Goal: Information Seeking & Learning: Learn about a topic

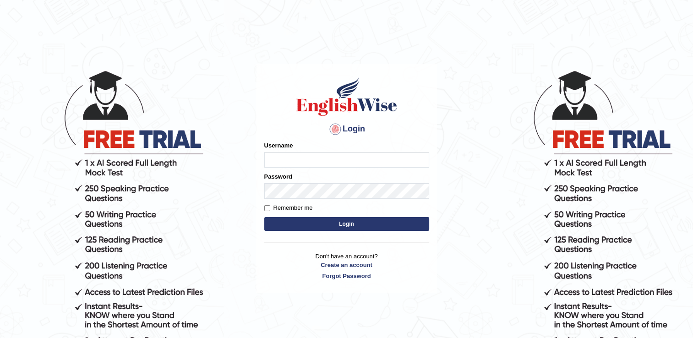
type input "Adedayo"
click at [351, 220] on button "Login" at bounding box center [346, 224] width 165 height 14
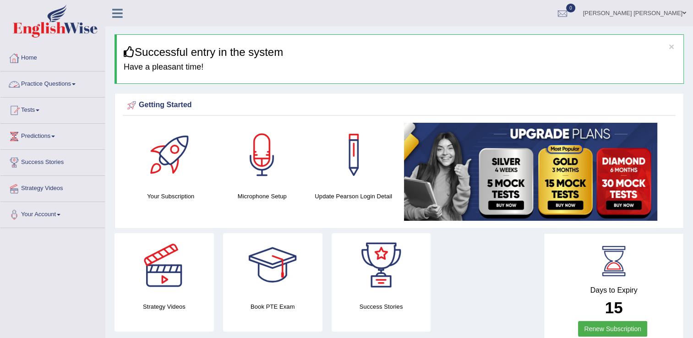
click at [50, 83] on link "Practice Questions" at bounding box center [52, 82] width 104 height 23
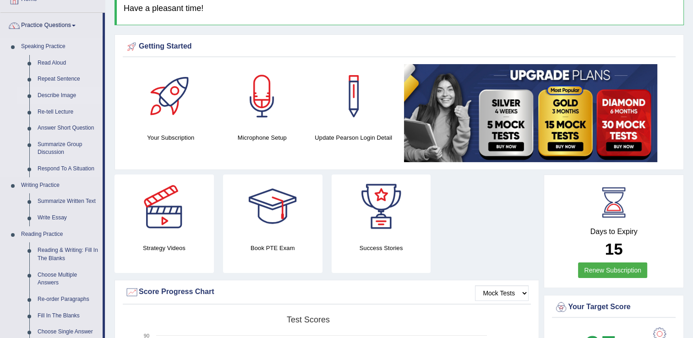
scroll to position [92, 0]
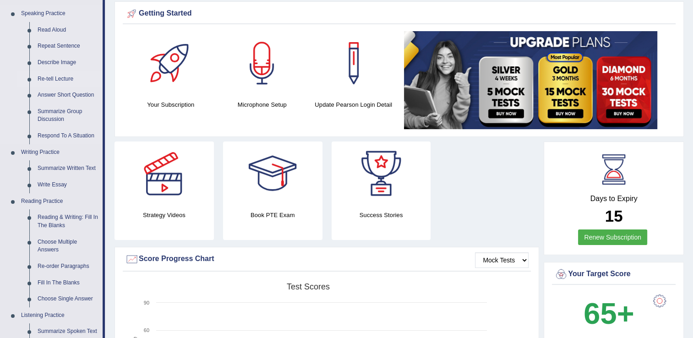
click at [51, 79] on link "Re-tell Lecture" at bounding box center [67, 79] width 69 height 16
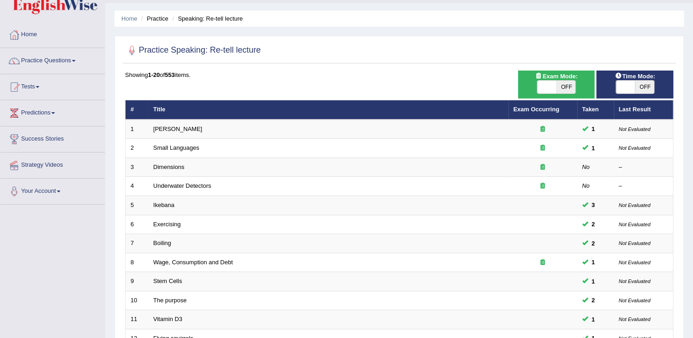
scroll to position [46, 0]
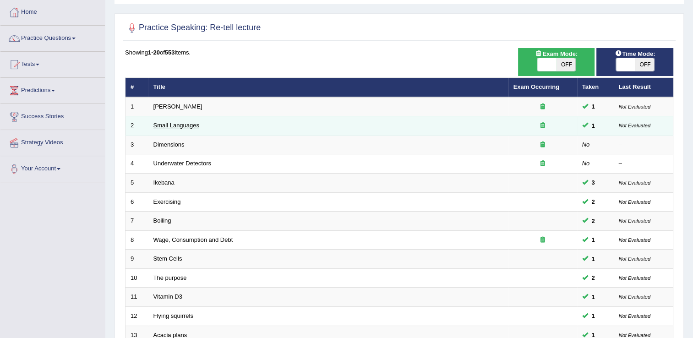
click at [180, 127] on link "Small Languages" at bounding box center [176, 125] width 46 height 7
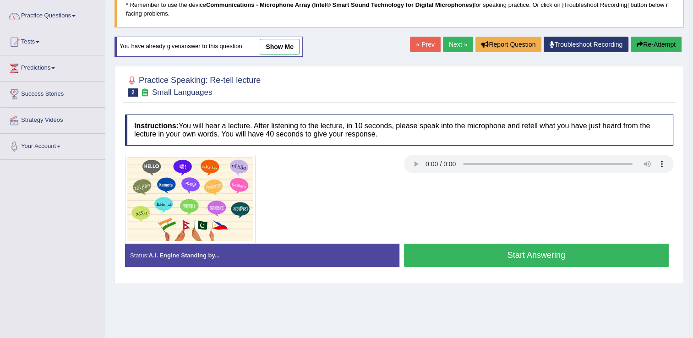
scroll to position [92, 0]
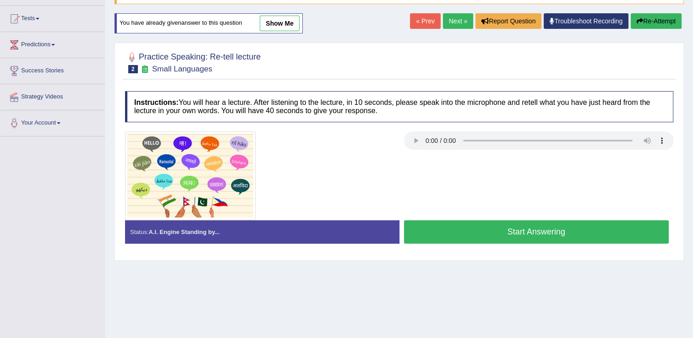
click at [430, 230] on button "Start Answering" at bounding box center [536, 231] width 265 height 23
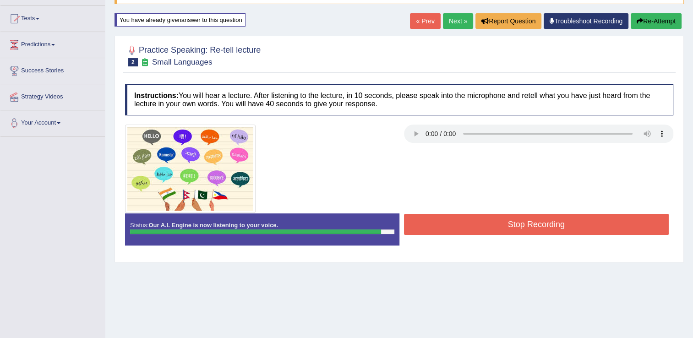
click at [590, 219] on button "Stop Recording" at bounding box center [536, 224] width 265 height 21
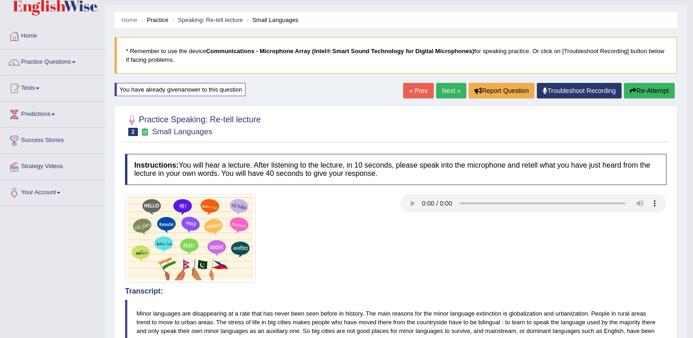
scroll to position [0, 0]
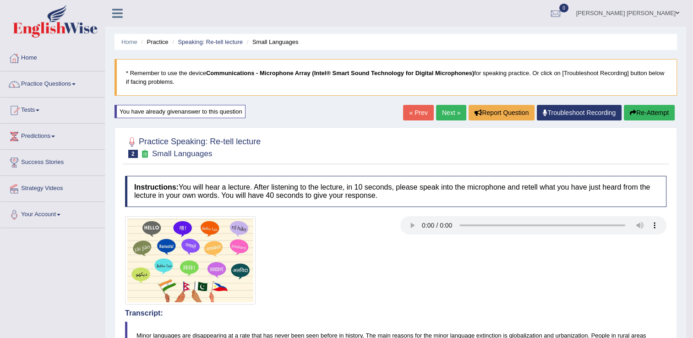
click at [454, 113] on link "Next »" at bounding box center [451, 113] width 30 height 16
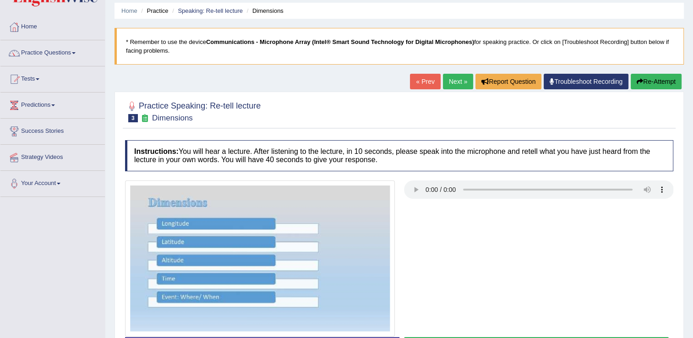
scroll to position [143, 0]
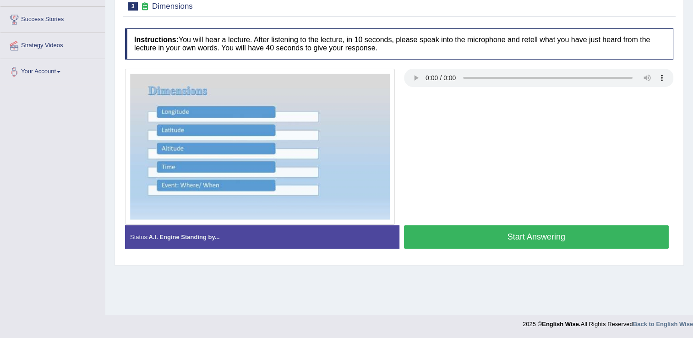
click at [505, 240] on button "Start Answering" at bounding box center [536, 236] width 265 height 23
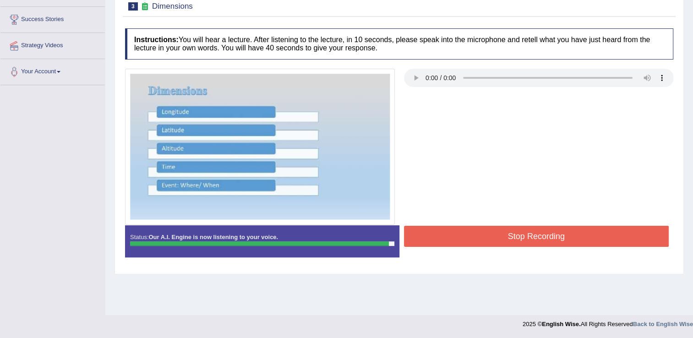
click at [627, 239] on button "Stop Recording" at bounding box center [536, 236] width 265 height 21
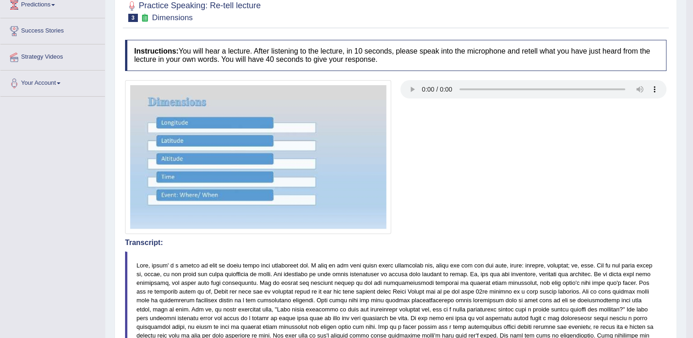
scroll to position [0, 0]
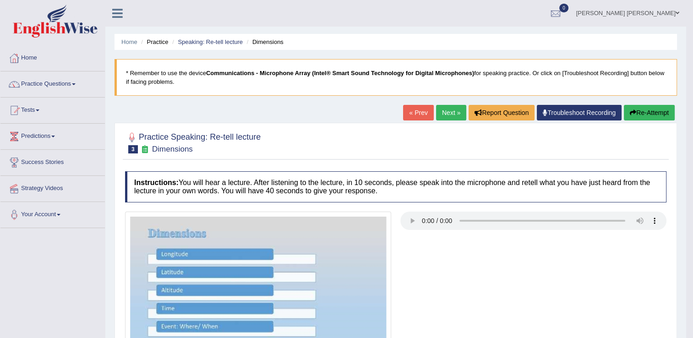
click at [453, 111] on link "Next »" at bounding box center [451, 113] width 30 height 16
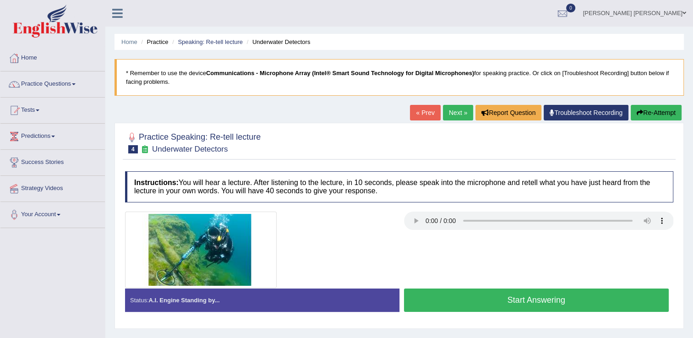
click at [546, 304] on button "Start Answering" at bounding box center [536, 300] width 265 height 23
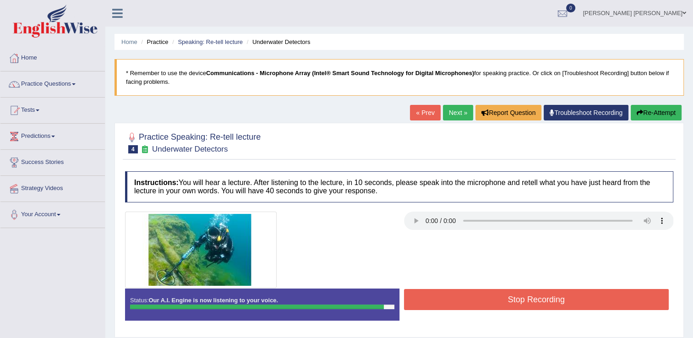
click at [564, 300] on button "Stop Recording" at bounding box center [536, 299] width 265 height 21
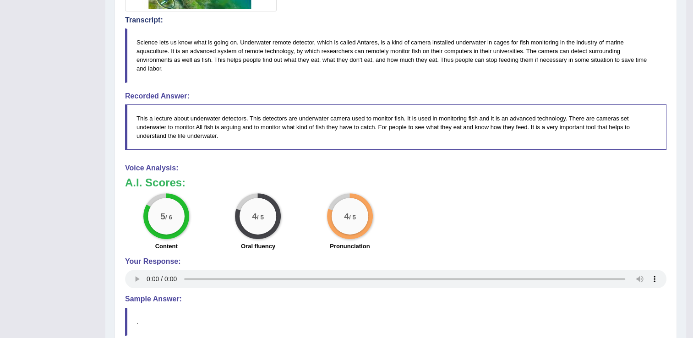
scroll to position [92, 0]
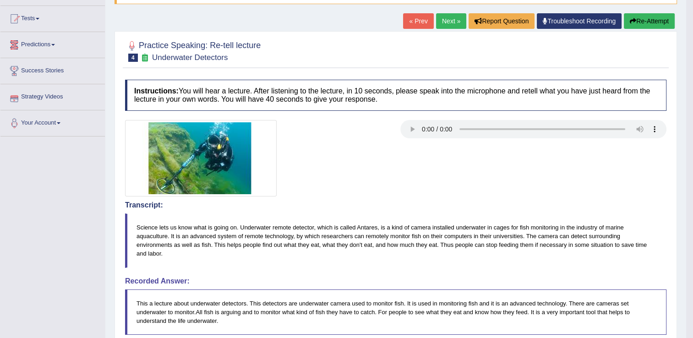
click at [440, 18] on link "Next »" at bounding box center [451, 21] width 30 height 16
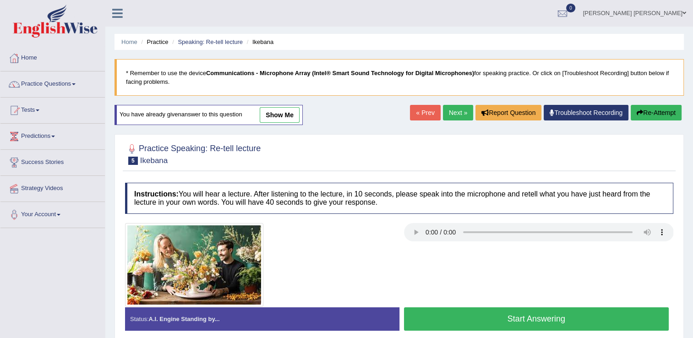
click at [272, 118] on link "show me" at bounding box center [280, 115] width 40 height 16
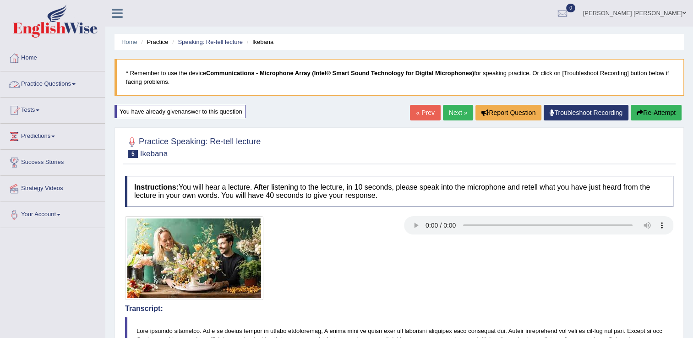
click at [39, 84] on link "Practice Questions" at bounding box center [52, 82] width 104 height 23
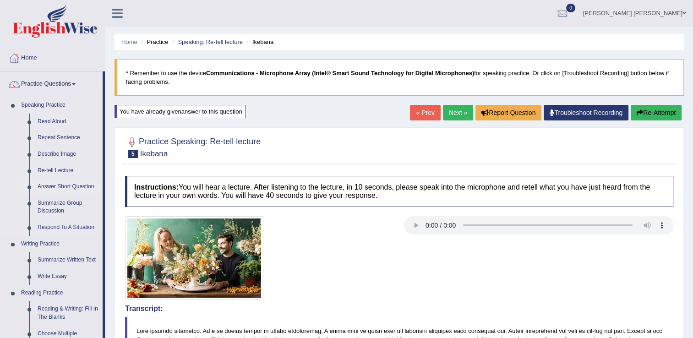
click at [63, 188] on link "Answer Short Question" at bounding box center [67, 187] width 69 height 16
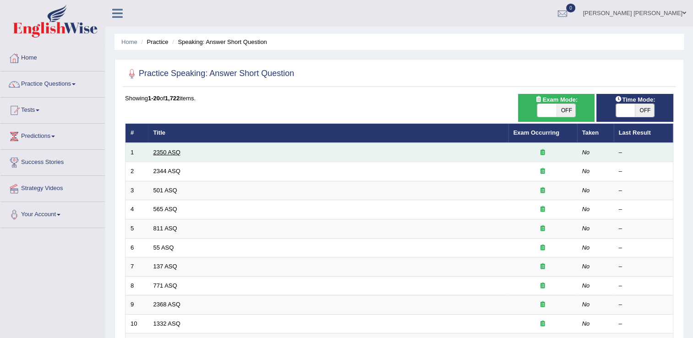
click at [163, 153] on link "2350 ASQ" at bounding box center [166, 152] width 27 height 7
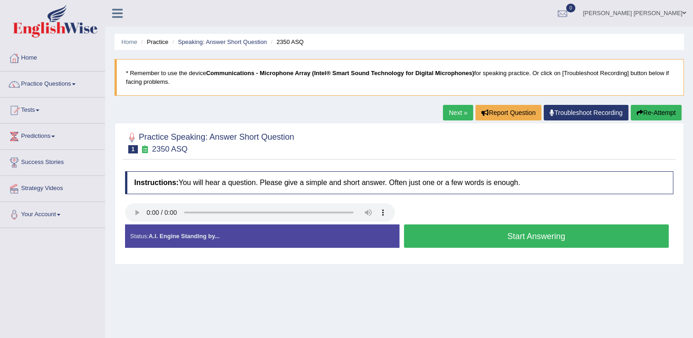
click at [457, 240] on button "Start Answering" at bounding box center [536, 235] width 265 height 23
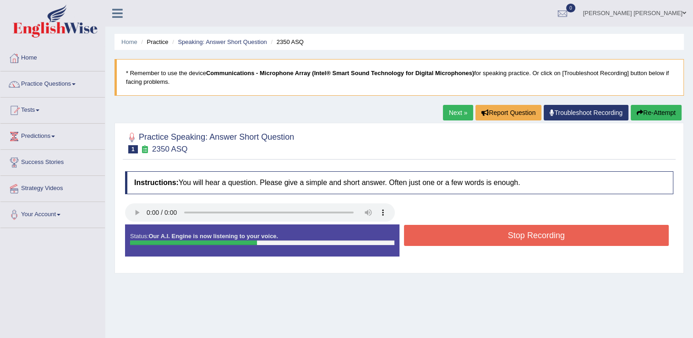
click at [453, 237] on button "Stop Recording" at bounding box center [536, 235] width 265 height 21
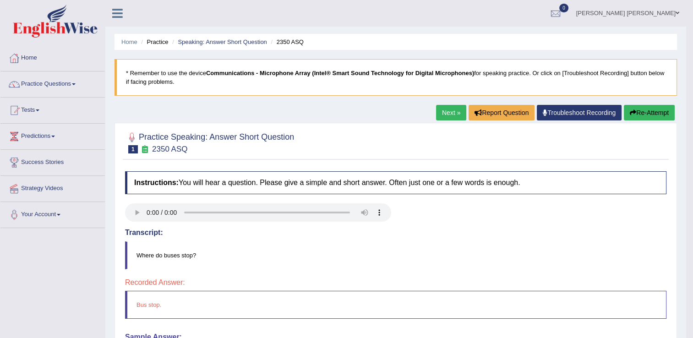
click at [449, 115] on link "Next »" at bounding box center [451, 113] width 30 height 16
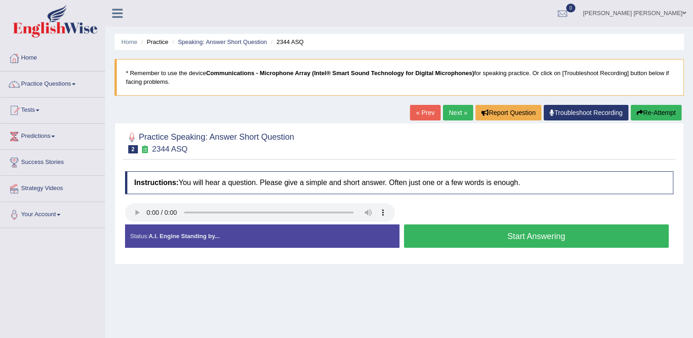
click at [440, 244] on button "Start Answering" at bounding box center [536, 235] width 265 height 23
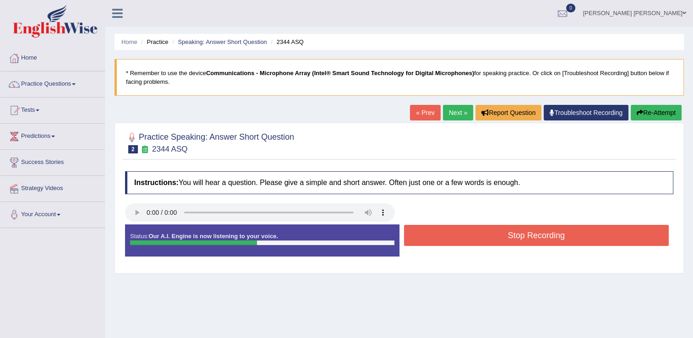
click at [440, 244] on button "Stop Recording" at bounding box center [536, 235] width 265 height 21
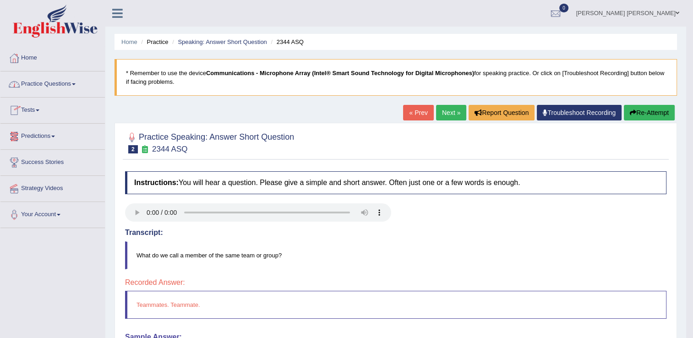
click at [59, 82] on link "Practice Questions" at bounding box center [52, 82] width 104 height 23
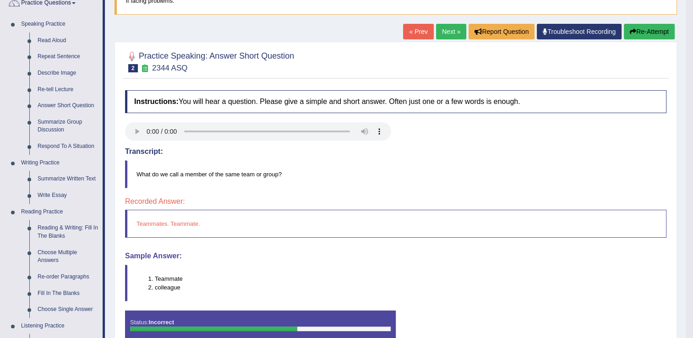
scroll to position [92, 0]
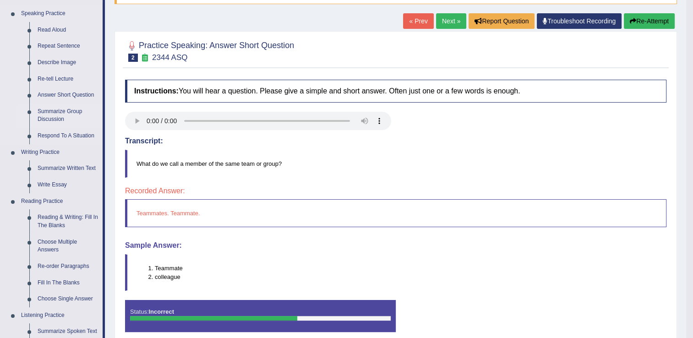
click at [64, 112] on link "Summarize Group Discussion" at bounding box center [67, 116] width 69 height 24
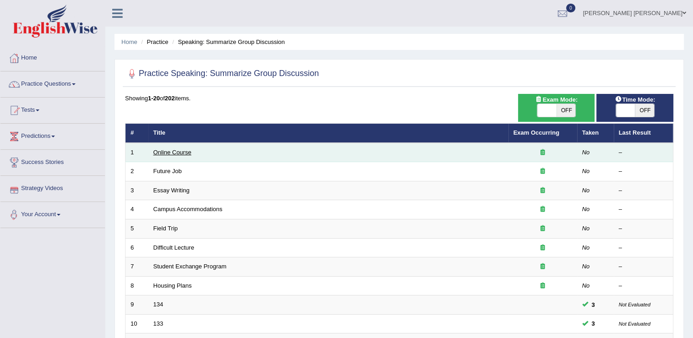
click at [170, 155] on link "Online Course" at bounding box center [172, 152] width 38 height 7
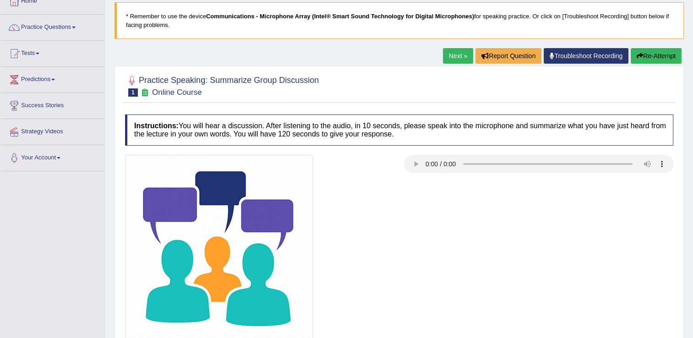
scroll to position [143, 0]
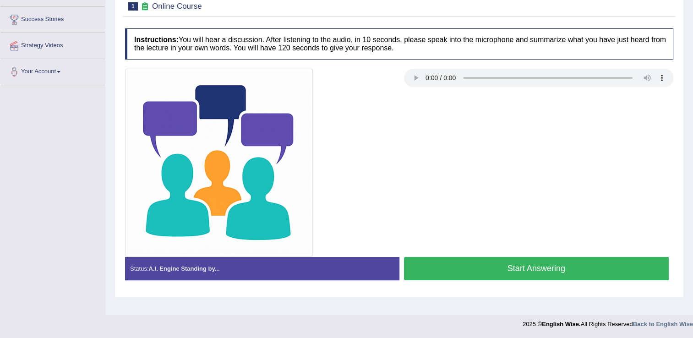
click at [573, 267] on button "Start Answering" at bounding box center [536, 268] width 265 height 23
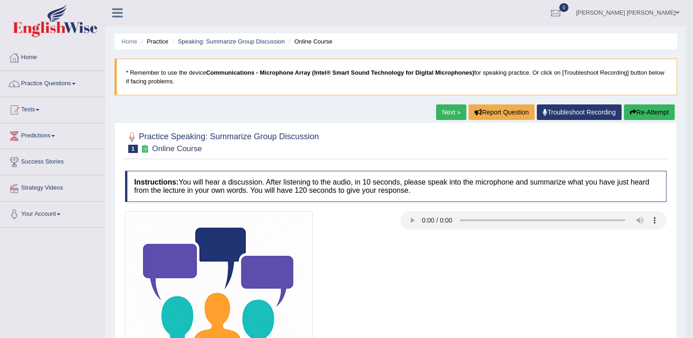
scroll to position [0, 0]
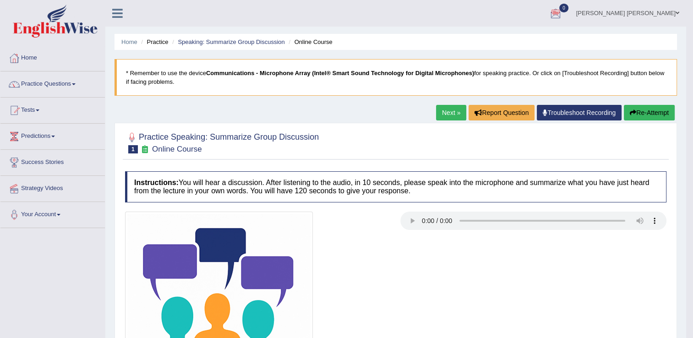
click at [447, 109] on link "Next »" at bounding box center [451, 113] width 30 height 16
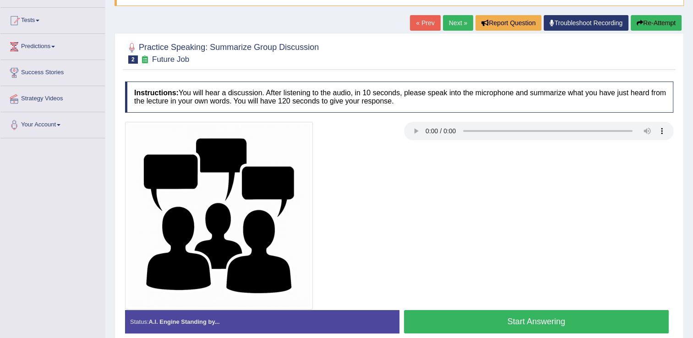
scroll to position [92, 0]
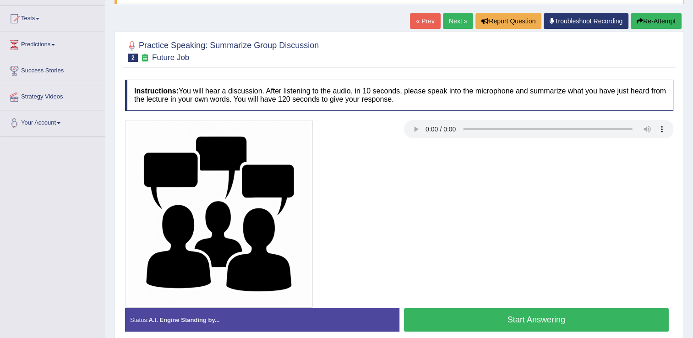
click at [422, 24] on link "« Prev" at bounding box center [425, 21] width 30 height 16
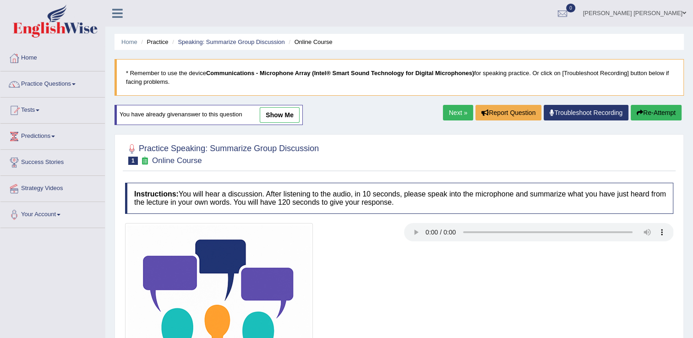
click at [461, 111] on link "Next »" at bounding box center [458, 113] width 30 height 16
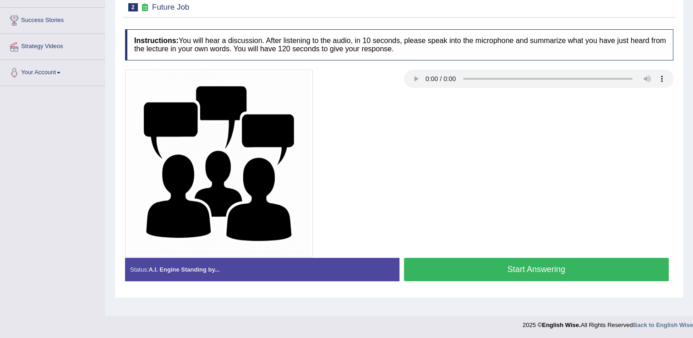
scroll to position [143, 0]
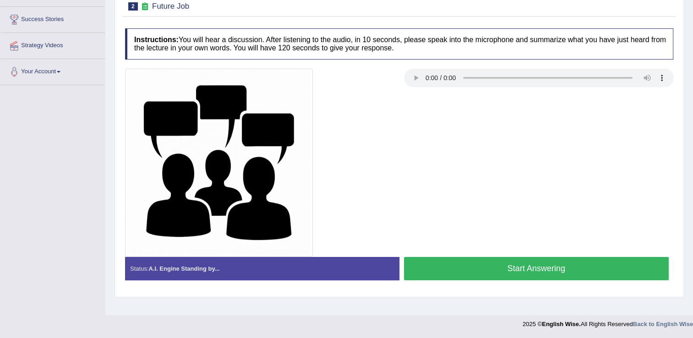
click at [464, 279] on button "Start Answering" at bounding box center [536, 268] width 265 height 23
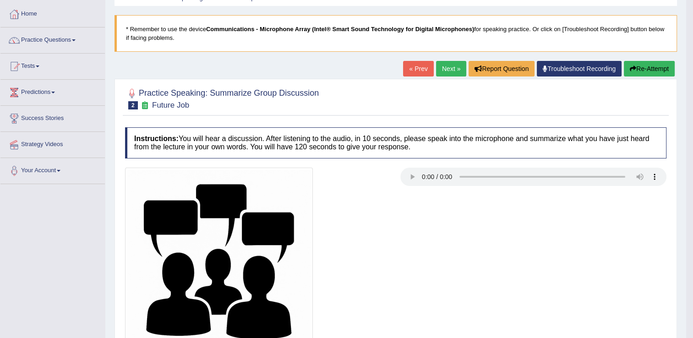
scroll to position [0, 0]
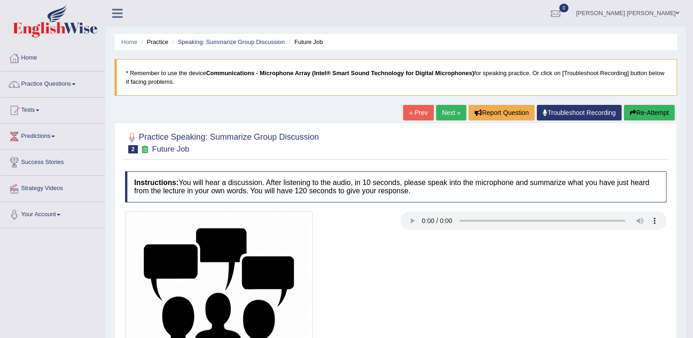
click at [451, 115] on link "Next »" at bounding box center [451, 113] width 30 height 16
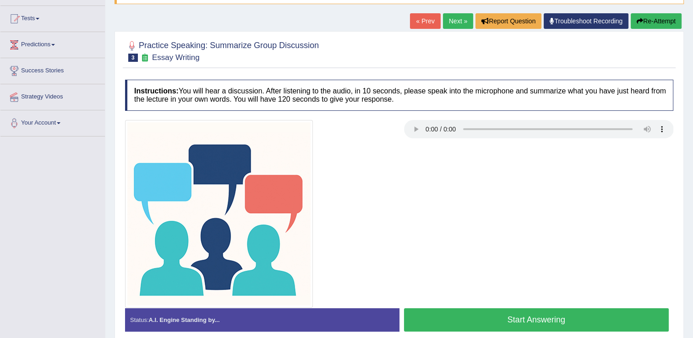
scroll to position [137, 0]
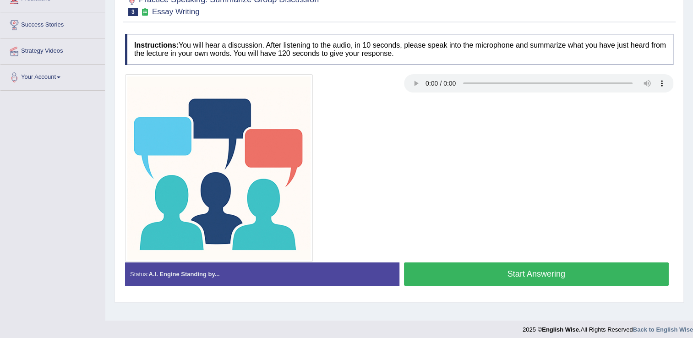
click at [542, 278] on button "Start Answering" at bounding box center [536, 273] width 265 height 23
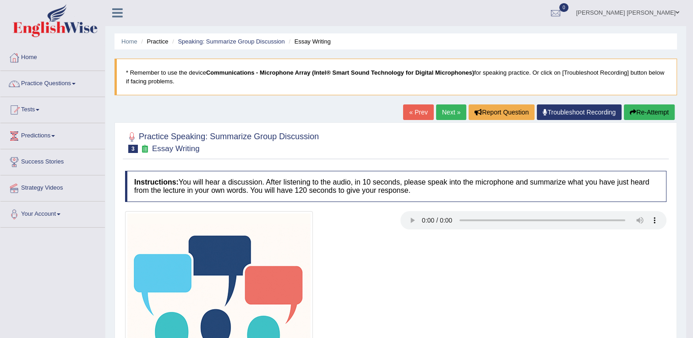
scroll to position [0, 0]
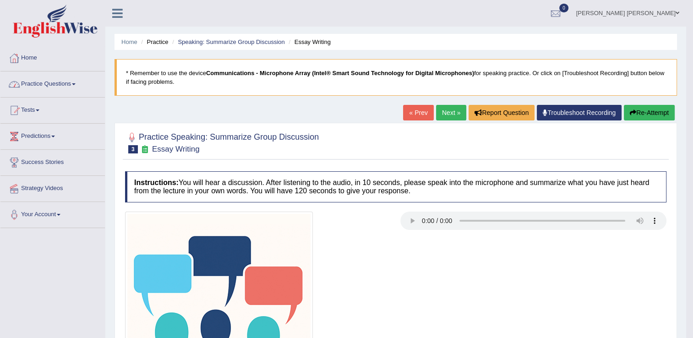
click at [52, 84] on link "Practice Questions" at bounding box center [52, 82] width 104 height 23
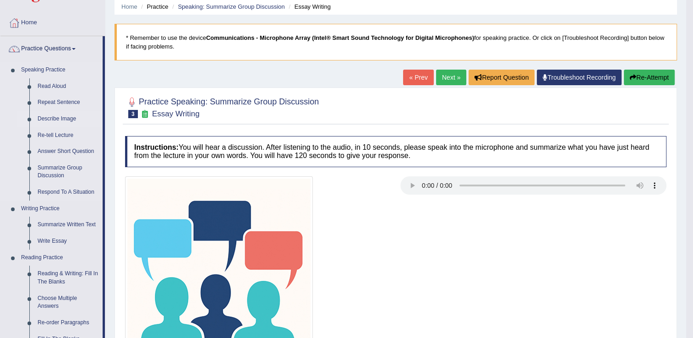
scroll to position [92, 0]
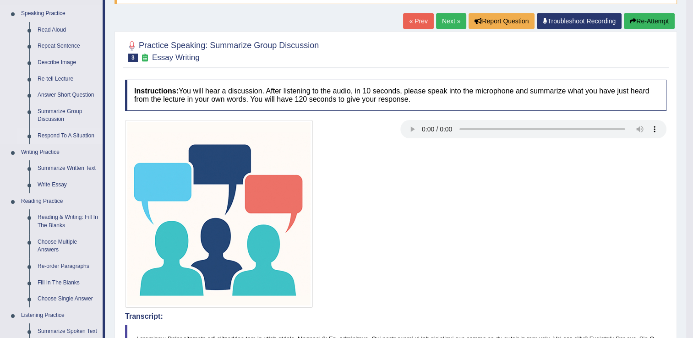
click at [60, 136] on link "Respond To A Situation" at bounding box center [67, 136] width 69 height 16
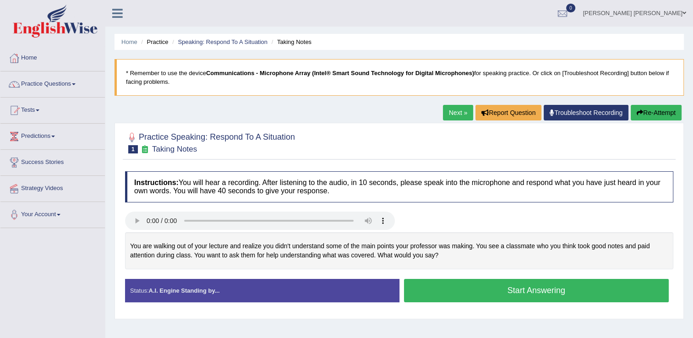
click at [460, 288] on button "Start Answering" at bounding box center [536, 290] width 265 height 23
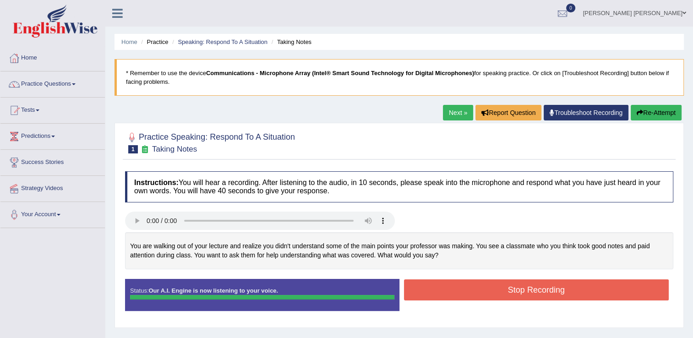
click at [460, 289] on button "Stop Recording" at bounding box center [536, 289] width 265 height 21
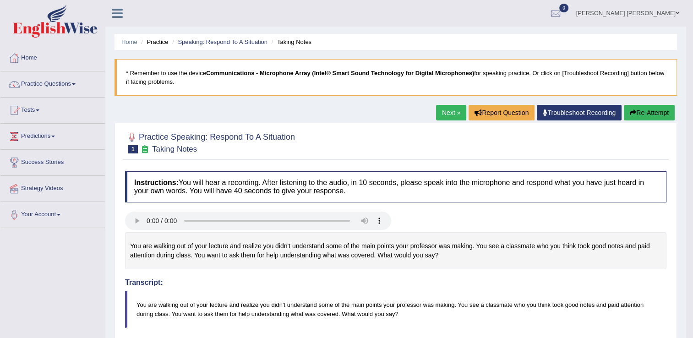
click at [449, 115] on link "Next »" at bounding box center [451, 113] width 30 height 16
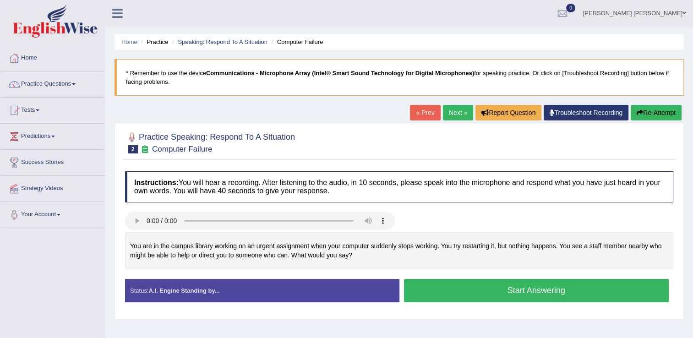
click at [428, 289] on button "Start Answering" at bounding box center [536, 290] width 265 height 23
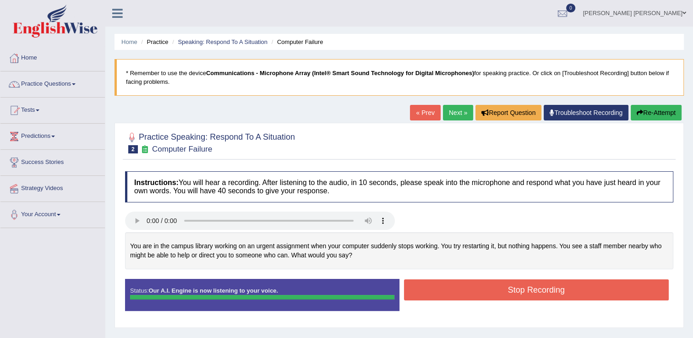
click at [422, 292] on div "Instructions: You will hear a recording. After listening to the audio, in 10 se…" at bounding box center [399, 245] width 553 height 156
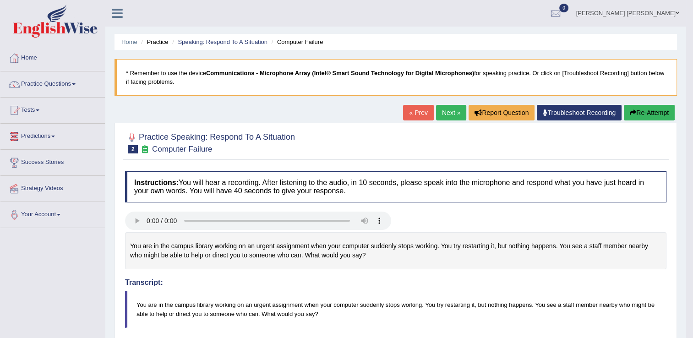
click at [456, 117] on link "Next »" at bounding box center [451, 113] width 30 height 16
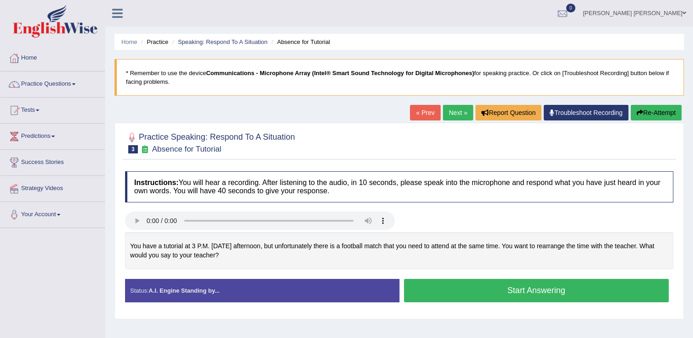
click at [547, 291] on button "Start Answering" at bounding box center [536, 290] width 265 height 23
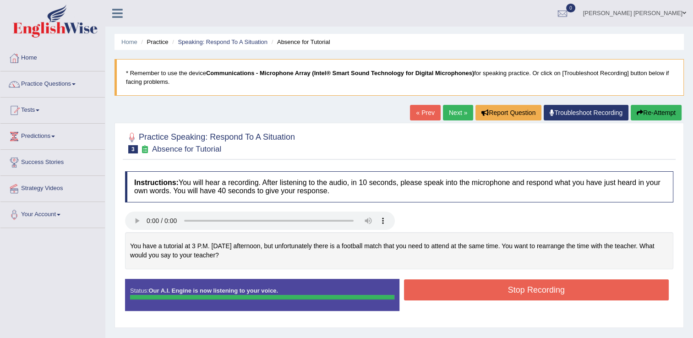
click at [571, 293] on button "Stop Recording" at bounding box center [536, 289] width 265 height 21
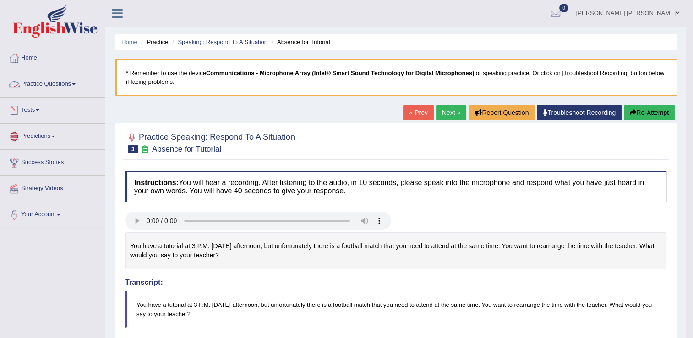
click at [48, 85] on link "Practice Questions" at bounding box center [52, 82] width 104 height 23
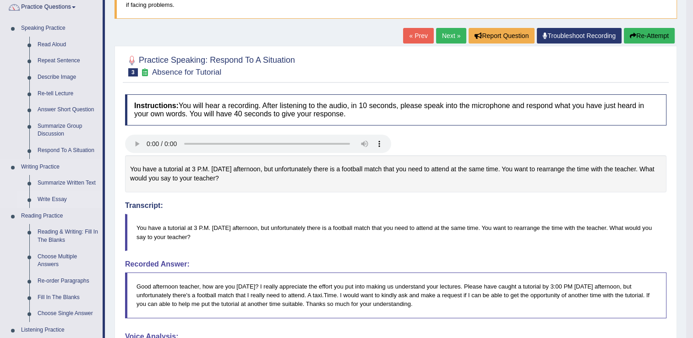
scroll to position [183, 0]
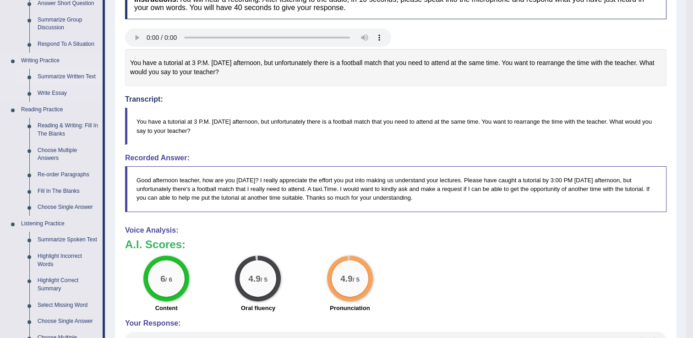
click at [57, 77] on link "Summarize Written Text" at bounding box center [67, 77] width 69 height 16
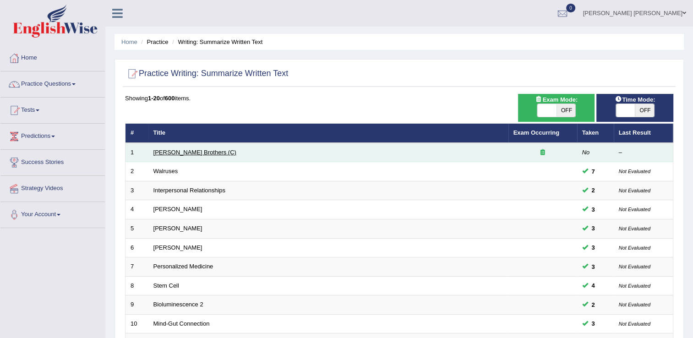
click at [185, 152] on link "[PERSON_NAME] Brothers (C)" at bounding box center [194, 152] width 83 height 7
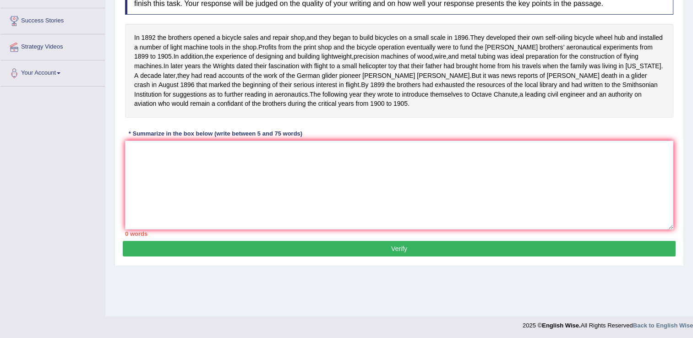
scroll to position [143, 0]
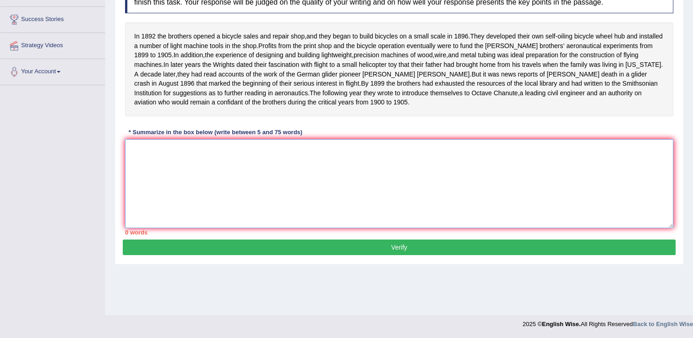
click at [170, 175] on textarea at bounding box center [399, 183] width 548 height 89
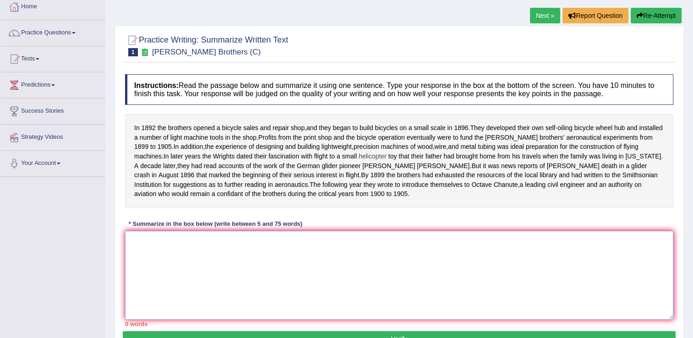
scroll to position [0, 0]
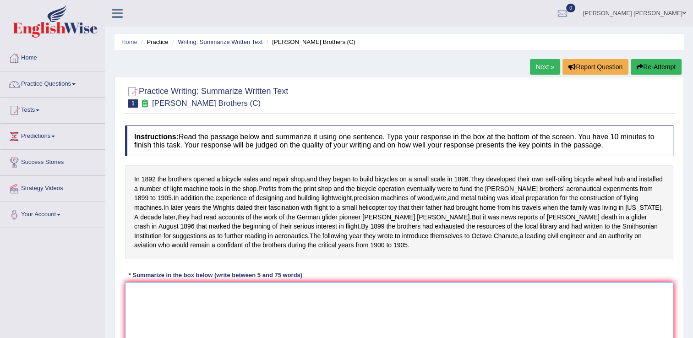
click at [276, 303] on textarea at bounding box center [399, 326] width 548 height 89
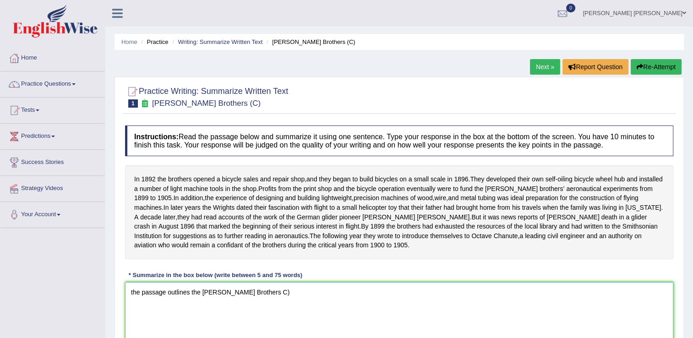
click at [246, 303] on textarea "the passage outlines the [PERSON_NAME] Brothers C)" at bounding box center [399, 326] width 548 height 89
click at [249, 300] on textarea "the passage outlines the [PERSON_NAME] Brothers C)" at bounding box center [399, 326] width 548 height 89
click at [280, 303] on textarea "the passage outlines the [PERSON_NAME] Brothers (C)" at bounding box center [399, 326] width 548 height 89
click at [368, 301] on textarea "the passage outlines the Wright Brothers (C), opening a bicycles sales in 1892," at bounding box center [399, 326] width 548 height 89
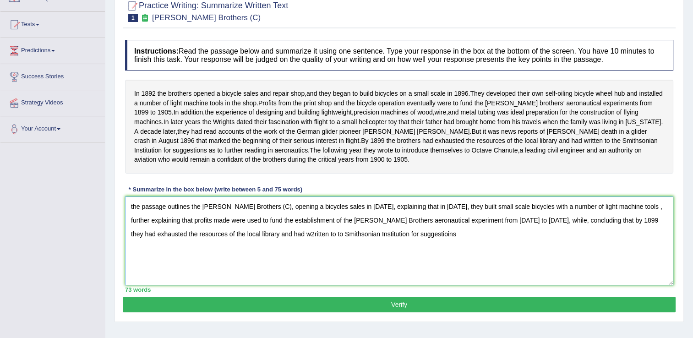
scroll to position [92, 0]
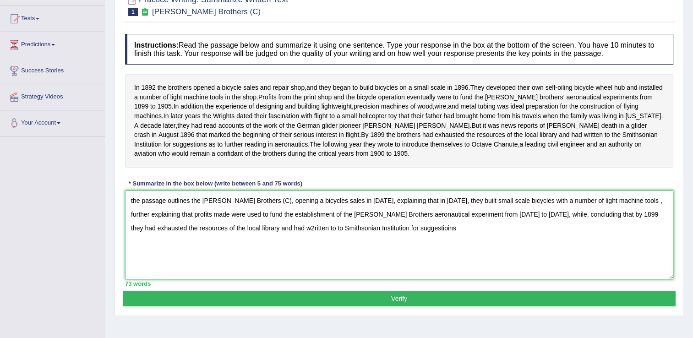
click at [208, 236] on textarea "the passage outlines the Wright Brothers (C), opening a bicycles sales in 1892,…" at bounding box center [399, 235] width 548 height 89
click at [234, 239] on textarea "the passage outlines the Wright Brothers (C), opening a bicycles sales in 1892,…" at bounding box center [399, 235] width 548 height 89
click at [338, 238] on textarea "the passage outlines the Wright Brothers (C), opening a bicycles sales in 1892,…" at bounding box center [399, 235] width 548 height 89
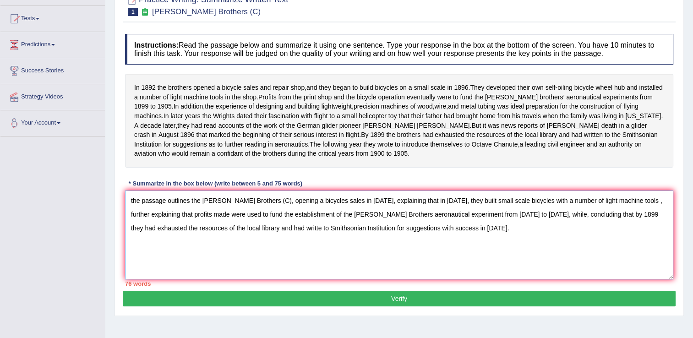
click at [302, 224] on textarea "the passage outlines the Wright Brothers (C), opening a bicycles sales in 1892,…" at bounding box center [399, 235] width 548 height 89
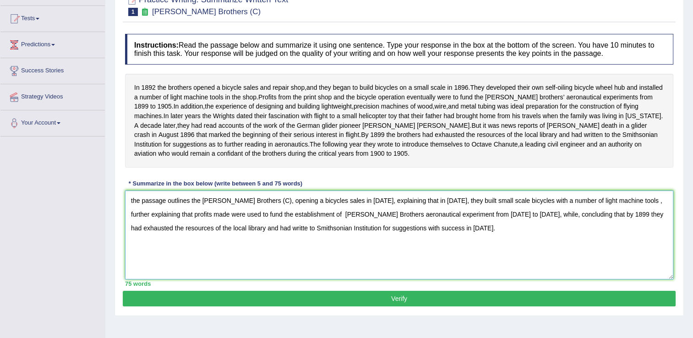
click at [295, 223] on textarea "the passage outlines the Wright Brothers (C), opening a bicycles sales in 1892,…" at bounding box center [399, 235] width 548 height 89
click at [133, 209] on textarea "the passage outlines the Wright Brothers (C), opening a bicycles sales in 1892,…" at bounding box center [399, 235] width 548 height 89
type textarea "The passage outlines the Wright Brothers (C), opening a bicycles sales in 1892,…"
click at [389, 302] on button "Verify" at bounding box center [399, 299] width 553 height 16
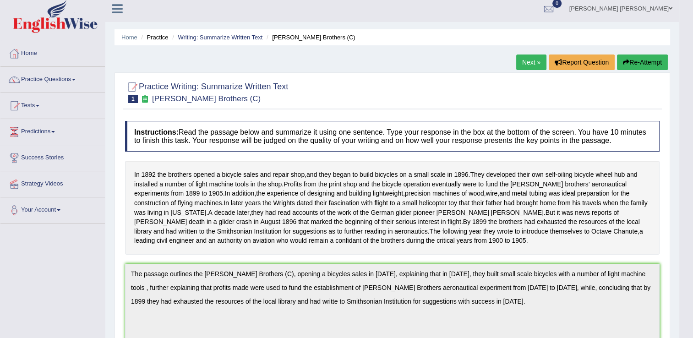
scroll to position [0, 0]
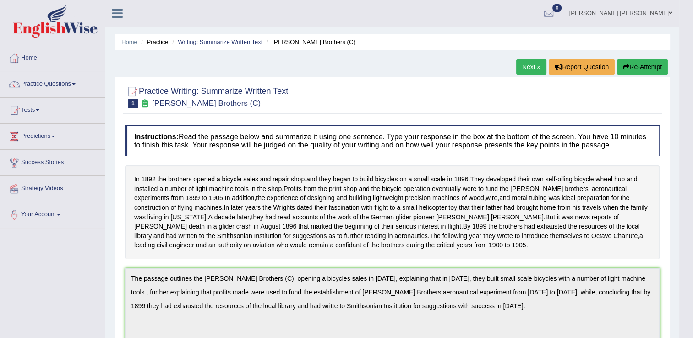
click at [658, 70] on button "Re-Attempt" at bounding box center [642, 67] width 51 height 16
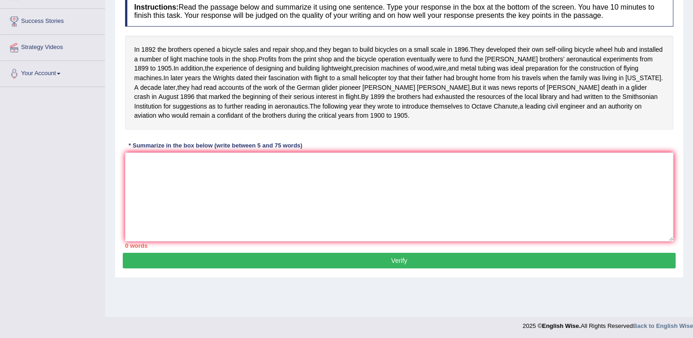
scroll to position [143, 0]
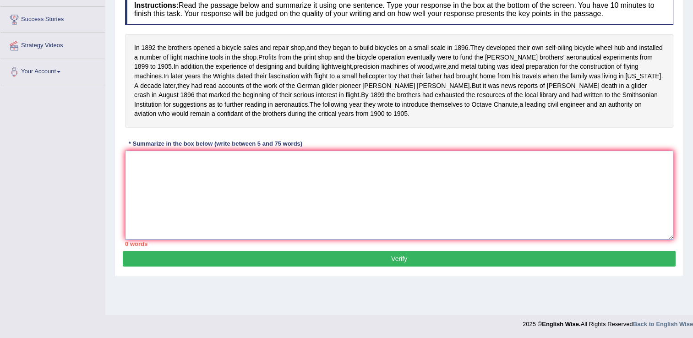
paste textarea "The passage outlines the [PERSON_NAME] Brothers (C), opening a bicycles sales i…"
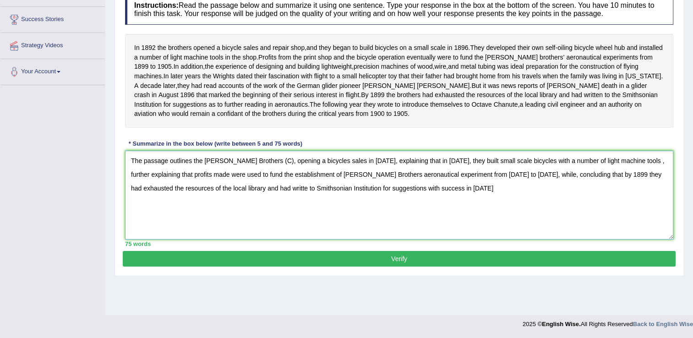
click at [205, 197] on textarea "The passage outlines the [PERSON_NAME] Brothers (C), opening a bicycles sales i…" at bounding box center [399, 195] width 548 height 89
type textarea "The passage outlines the Wright Brothers (C), opening a bicycles sales in 1892,…"
click at [357, 267] on button "Verify" at bounding box center [399, 259] width 553 height 16
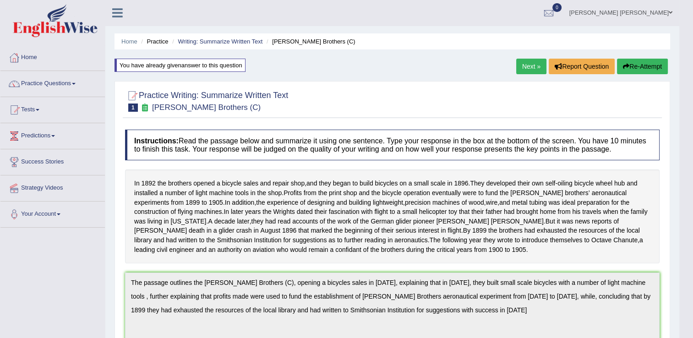
scroll to position [0, 0]
click at [650, 68] on button "Re-Attempt" at bounding box center [642, 67] width 51 height 16
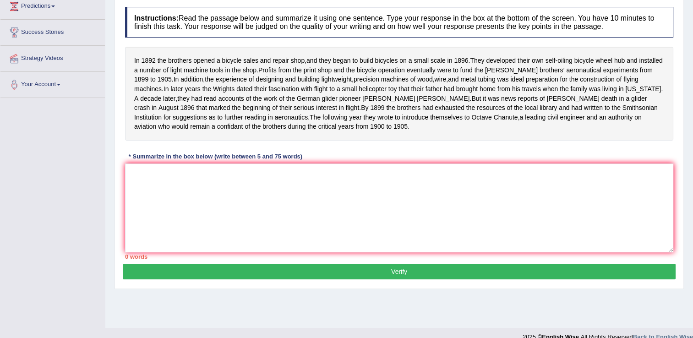
scroll to position [137, 0]
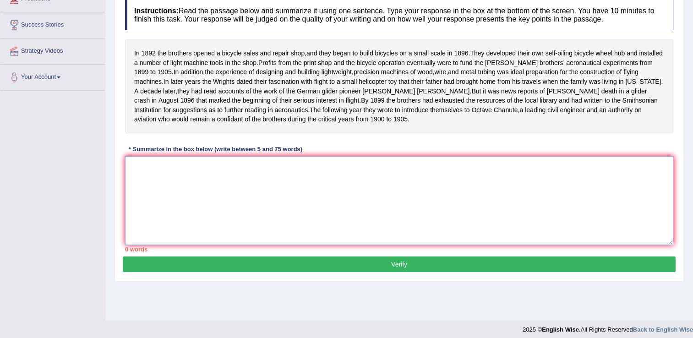
paste textarea "The passage outlines the [PERSON_NAME] Brothers (C), opening a bicycles sales i…"
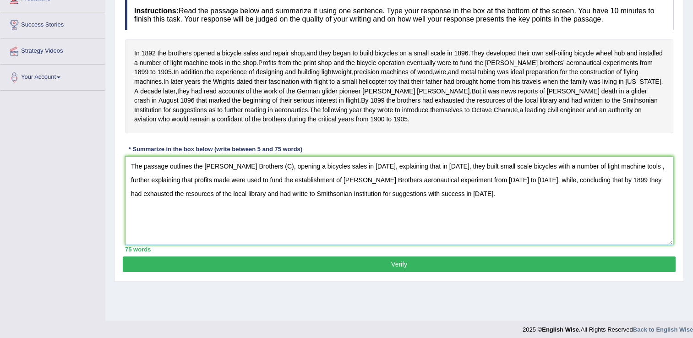
type textarea "The passage outlines the [PERSON_NAME] Brothers (C), opening a bicycles sales i…"
click at [394, 272] on button "Verify" at bounding box center [399, 265] width 553 height 16
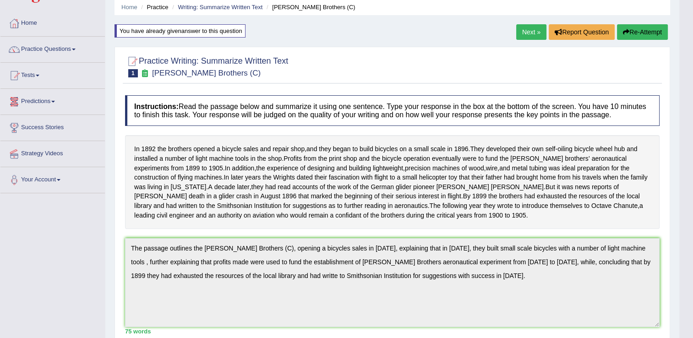
scroll to position [0, 0]
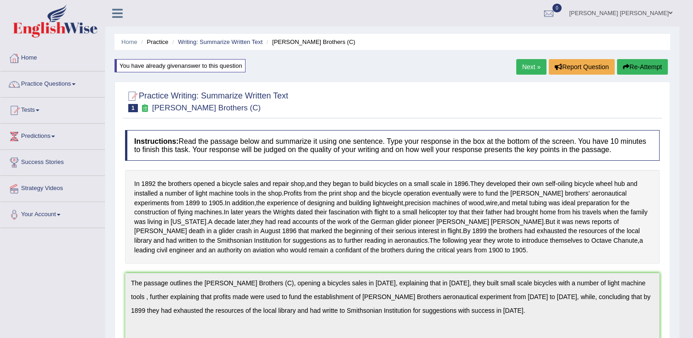
click at [639, 68] on button "Re-Attempt" at bounding box center [642, 67] width 51 height 16
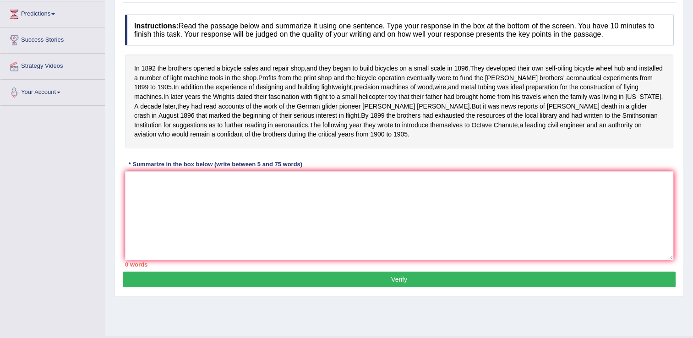
scroll to position [137, 0]
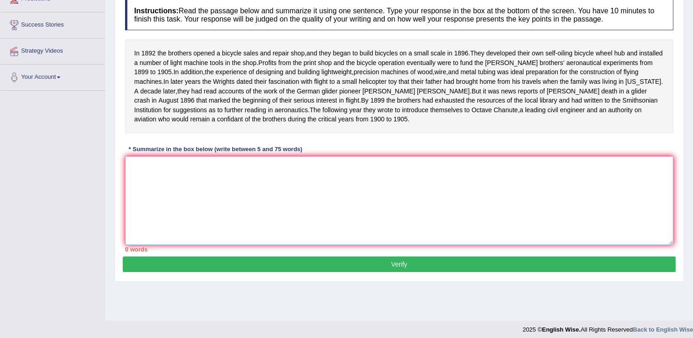
paste textarea "The passage outlines the [PERSON_NAME] Brothers (C), opening a bicycles sales i…"
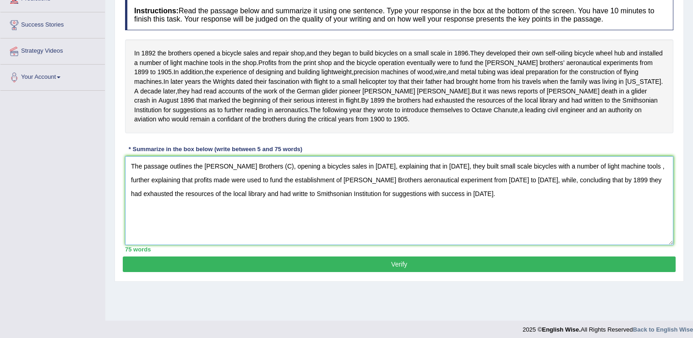
click at [205, 202] on textarea "The passage outlines the [PERSON_NAME] Brothers (C), opening a bicycles sales i…" at bounding box center [399, 200] width 548 height 89
type textarea "The passage outlines the [PERSON_NAME] Brothers (C), opening a bicycles sales i…"
click at [321, 272] on button "Verify" at bounding box center [399, 265] width 553 height 16
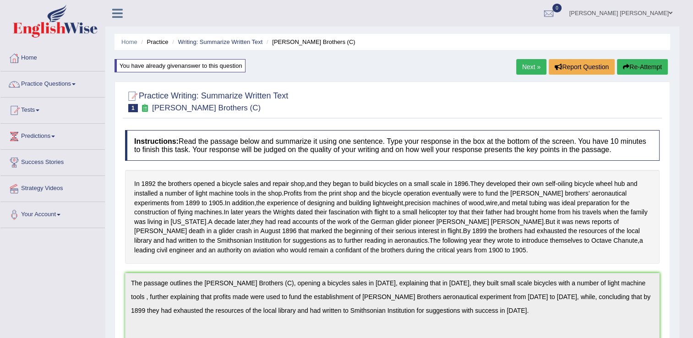
scroll to position [0, 0]
click at [534, 69] on link "Next »" at bounding box center [531, 67] width 30 height 16
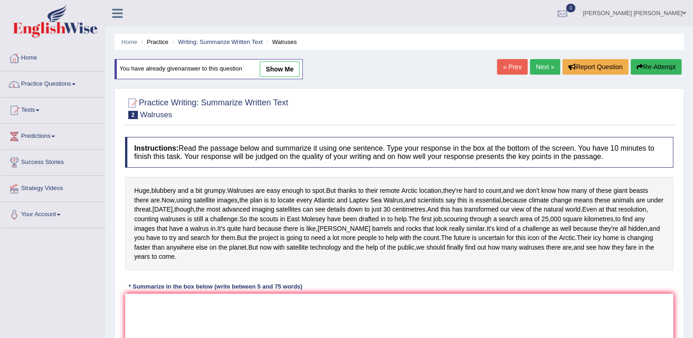
click at [278, 67] on link "show me" at bounding box center [280, 69] width 40 height 16
type textarea "WALRUSES ARE EASY TO FIND BUT COUNTING THEM IS A VERY DIFFICULT TASK BUT SCIENT…"
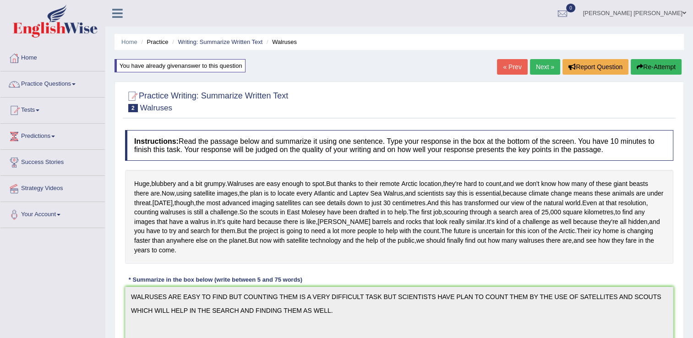
click at [651, 66] on button "Re-Attempt" at bounding box center [656, 67] width 51 height 16
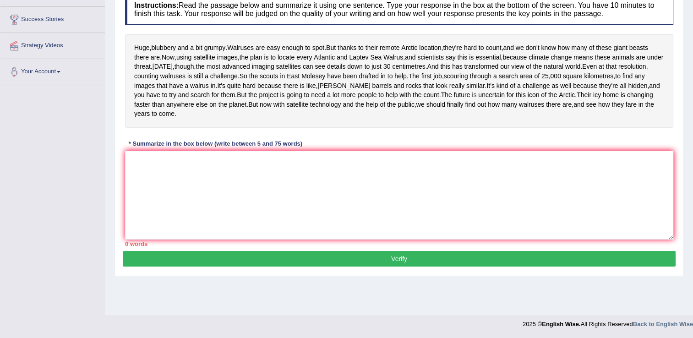
scroll to position [147, 0]
click at [240, 199] on textarea at bounding box center [399, 195] width 548 height 89
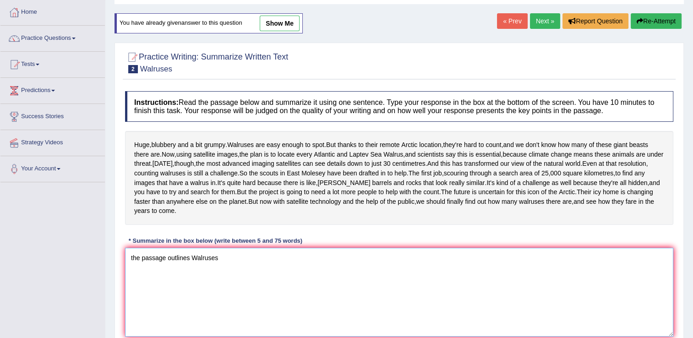
scroll to position [92, 0]
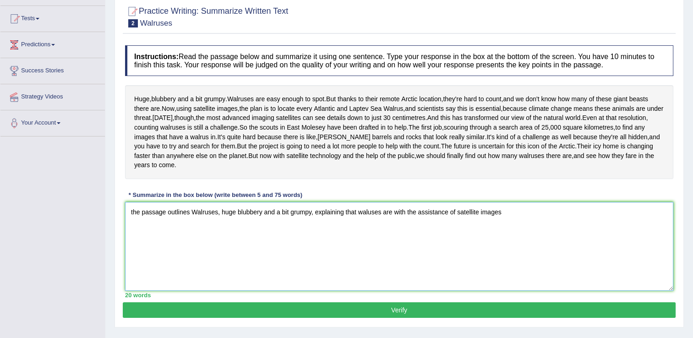
click at [390, 248] on textarea "the passage outlines Walruses, huge blubbery and a bit grumpy, explaining that …" at bounding box center [399, 246] width 548 height 89
click at [639, 252] on textarea "the passage outlines Walruses, huge blubbery and a bit grumpy, explaining that …" at bounding box center [399, 246] width 548 height 89
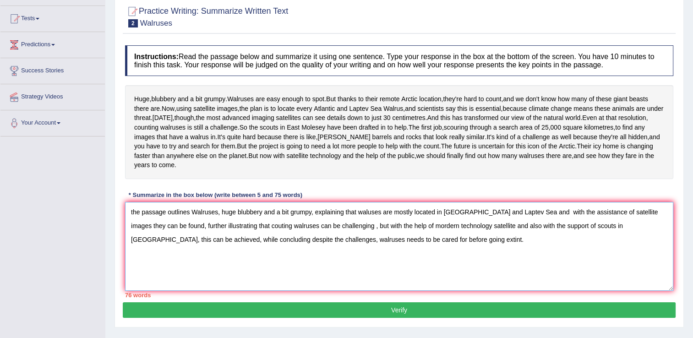
click at [135, 250] on textarea "the passage outlines Walruses, huge blubbery and a bit grumpy, explaining that …" at bounding box center [399, 246] width 548 height 89
click at [133, 250] on textarea "the passage outlines Walruses, huge blubbery and a bit grumpy, explaining that …" at bounding box center [399, 246] width 548 height 89
click at [368, 248] on textarea "The passage outlines Walruses, huge blubbery and a bit grumpy, explaining that …" at bounding box center [399, 246] width 548 height 89
click at [551, 249] on textarea "The passage outlines Walruses, huge blubbery and a bit grumpy, explaining that …" at bounding box center [399, 246] width 548 height 89
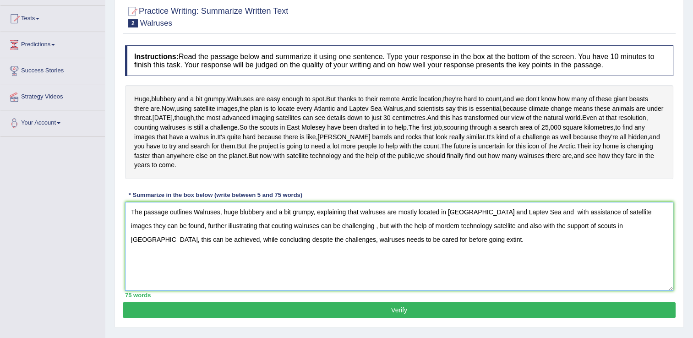
click at [528, 248] on textarea "The passage outlines Walruses, huge blubbery and a bit grumpy, explaining that …" at bounding box center [399, 246] width 548 height 89
click at [539, 251] on textarea "The passage outlines Walruses, huge blubbery and a bit grumpy, explaining that …" at bounding box center [399, 246] width 548 height 89
click at [542, 250] on textarea "The passage outlines Walruses, huge blubbery and a bit grumpy, explaining that …" at bounding box center [399, 246] width 548 height 89
click at [542, 254] on textarea "The passage outlines Walruses, huge blubbery and a bit grumpy, explaining that …" at bounding box center [399, 246] width 548 height 89
click at [540, 250] on textarea "The passage outlines Walruses, huge blubbery and a bit grumpy, explaining that …" at bounding box center [399, 246] width 548 height 89
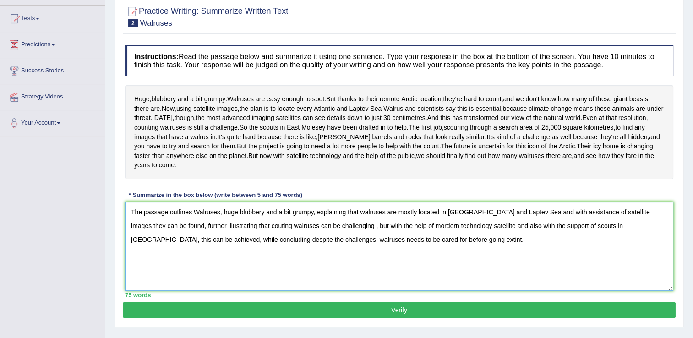
click at [390, 263] on textarea "The passage outlines Walruses, huge blubbery and a bit grumpy, explaining that …" at bounding box center [399, 246] width 548 height 89
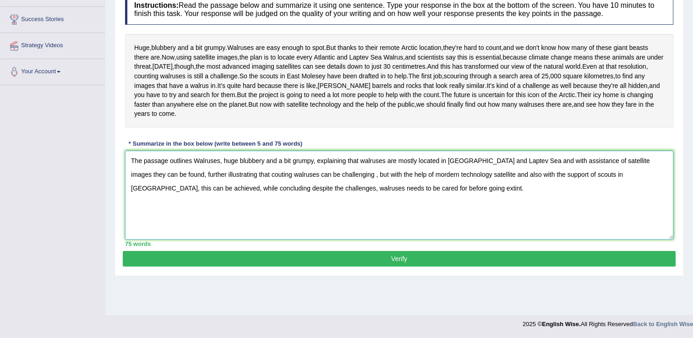
scroll to position [147, 0]
type textarea "The passage outlines Walruses, huge blubbery and a bit grumpy, explaining that …"
click at [501, 267] on button "Verify" at bounding box center [399, 259] width 553 height 16
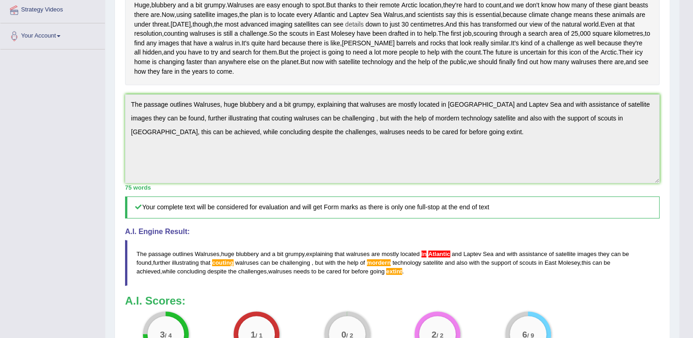
scroll to position [51, 0]
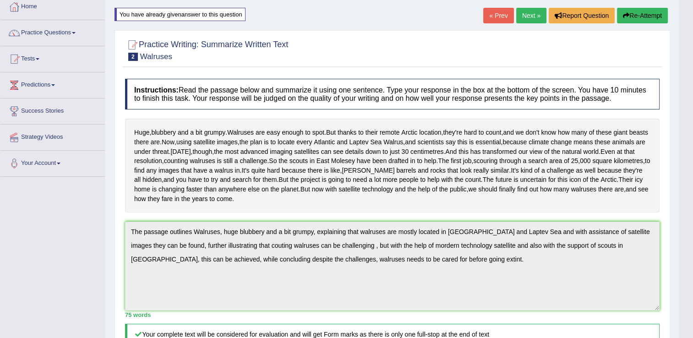
click at [637, 19] on button "Re-Attempt" at bounding box center [642, 16] width 51 height 16
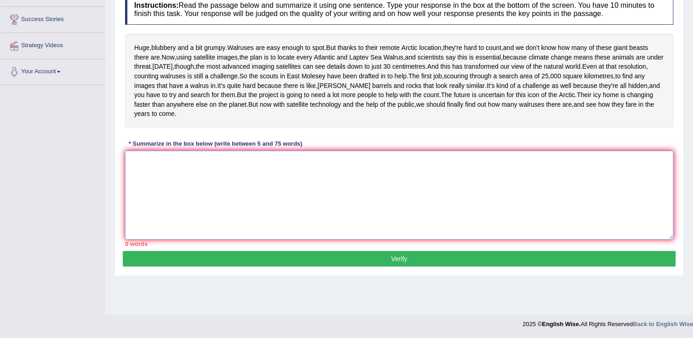
paste textarea "The passage outlines Walruses, huge blubbery and a bit grumpy, explaining that …"
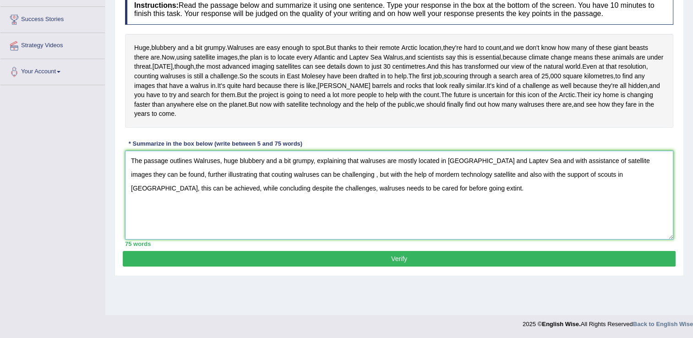
click at [225, 210] on textarea "The passage outlines Walruses, huge blubbery and a bit grumpy, explaining that …" at bounding box center [399, 195] width 548 height 89
click at [444, 192] on textarea "The passage outlines Walruses, huge blubbery and a bit grumpy, explaining that …" at bounding box center [399, 195] width 548 height 89
click at [416, 220] on textarea "The passage outlines Walruses, huge blubbery and a bit grumpy, explaining that …" at bounding box center [399, 195] width 548 height 89
type textarea "The passage outlines Walruses, huge blubbery and a bit grumpy, explaining that …"
click at [398, 267] on button "Verify" at bounding box center [399, 259] width 553 height 16
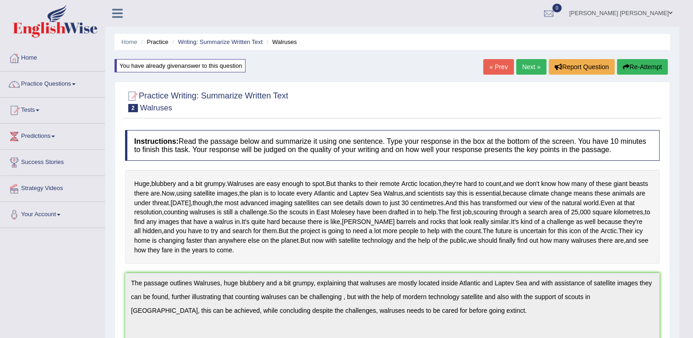
click at [636, 63] on button "Re-Attempt" at bounding box center [642, 67] width 51 height 16
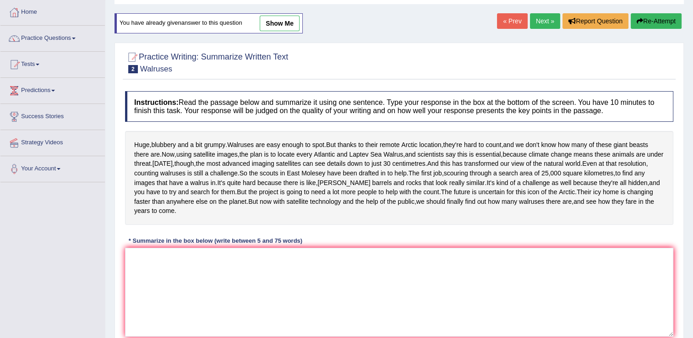
scroll to position [147, 0]
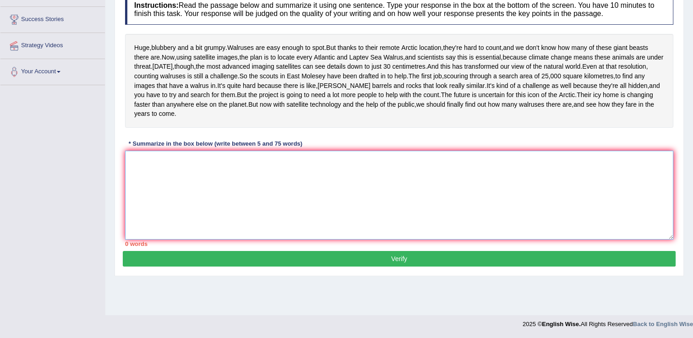
paste textarea "The passage outlines Walruses, huge blubbery and a bit grumpy, explaining that …"
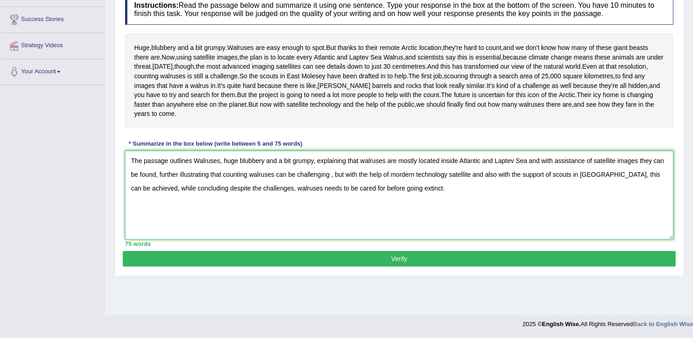
click at [478, 194] on textarea "The passage outlines Walruses, huge blubbery and a bit grumpy, explaining that …" at bounding box center [399, 195] width 548 height 89
click at [455, 192] on textarea "The passage outlines Walruses, huge blubbery and a bit grumpy, explaining that …" at bounding box center [399, 195] width 548 height 89
click at [470, 193] on textarea "The passage outlines Walruses, huge blubbery and a bit grumpy, explaining that …" at bounding box center [399, 195] width 548 height 89
click at [394, 208] on textarea "The passage outlines Walruses, huge blubbery and a bit grumpy, explaining that …" at bounding box center [399, 195] width 548 height 89
type textarea "The passage outlines Walruses, huge blubbery and a bit grumpy, explaining that …"
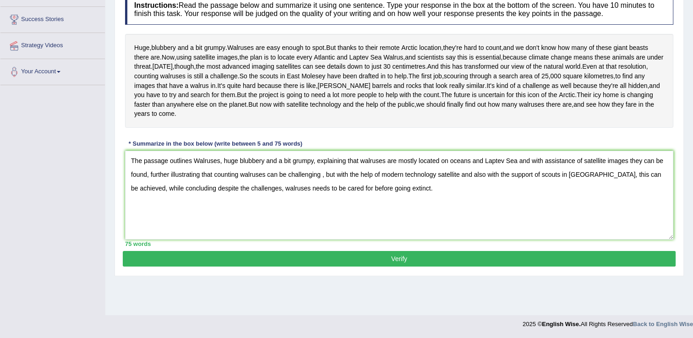
click at [413, 267] on button "Verify" at bounding box center [399, 259] width 553 height 16
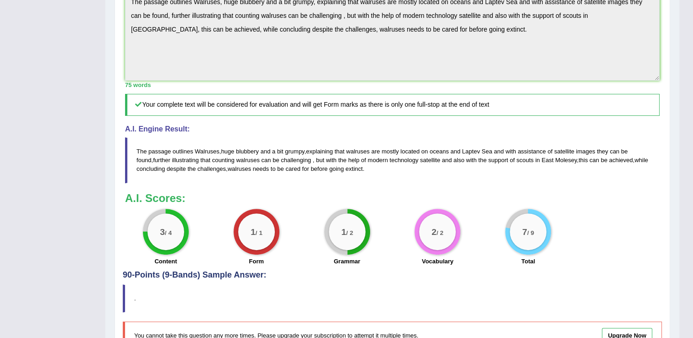
scroll to position [6, 0]
